Goal: Transaction & Acquisition: Purchase product/service

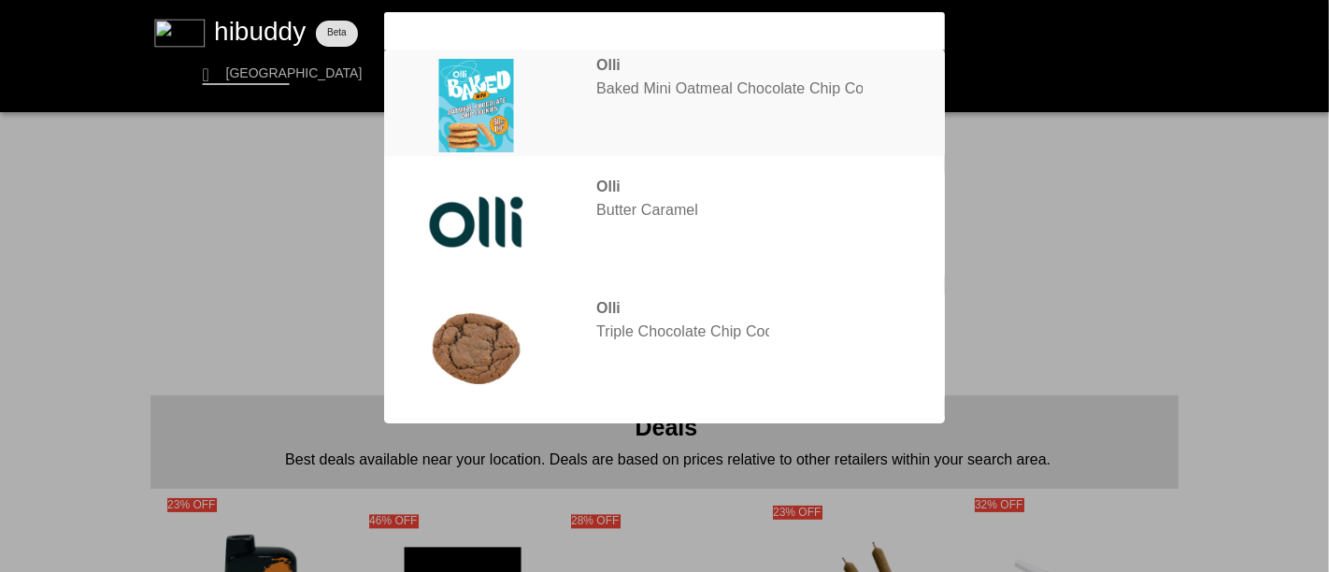
type input "[PERSON_NAME]"
click at [615, 102] on flt-glass-pane at bounding box center [664, 286] width 1329 height 572
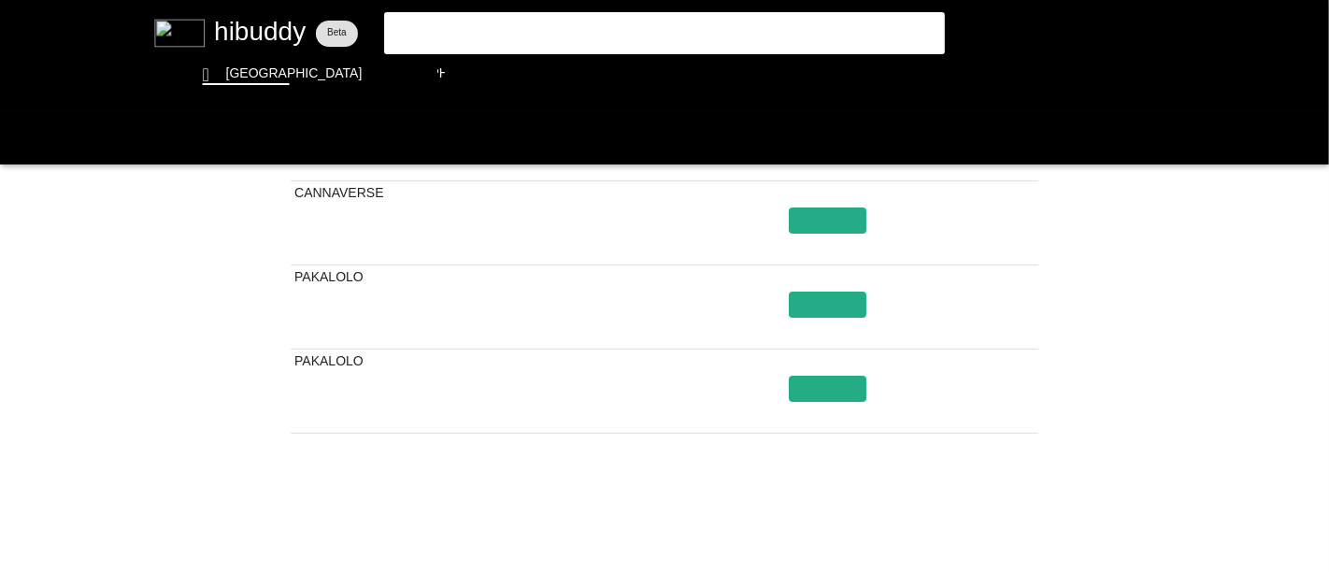
click at [1217, 134] on flt-glass-pane at bounding box center [664, 286] width 1329 height 572
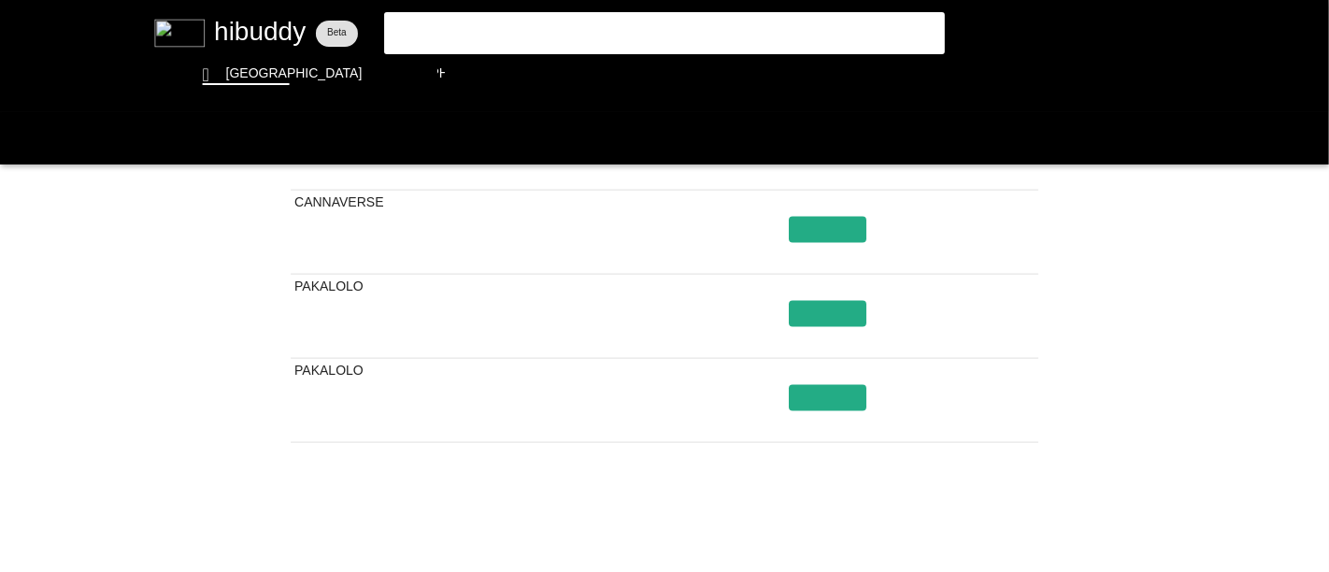
drag, startPoint x: 261, startPoint y: 254, endPoint x: 274, endPoint y: 267, distance: 18.5
click at [274, 267] on flt-glass-pane at bounding box center [664, 286] width 1329 height 572
